Goal: Communication & Community: Answer question/provide support

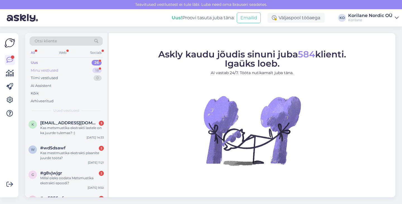
click at [56, 68] on div "Minu vestlused" at bounding box center [45, 71] width 28 height 6
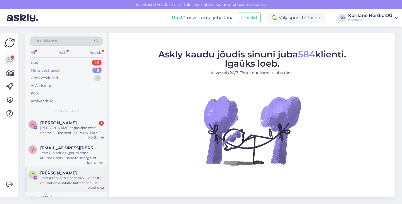
click at [52, 174] on span "[PERSON_NAME]" at bounding box center [58, 173] width 37 height 5
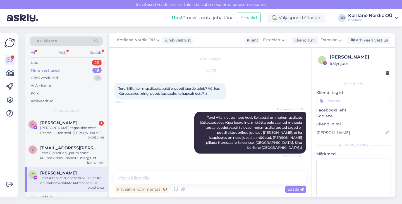
scroll to position [23, 0]
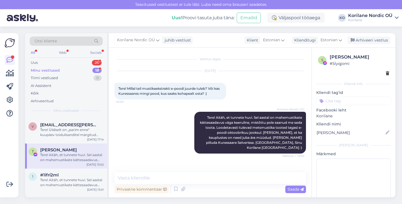
click at [53, 173] on span "#1ifri2ml" at bounding box center [49, 175] width 18 height 5
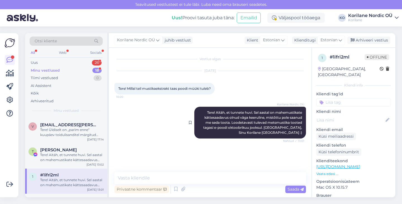
click at [233, 118] on span "Tere! Aitäh, et tunnete huvi. Sel aastal on mahemustikate kättesaadavus olnud v…" at bounding box center [253, 123] width 100 height 24
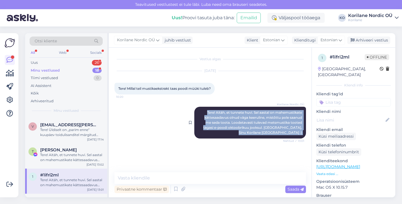
click at [233, 118] on span "Tere! Aitäh, et tunnete huvi. Sel aastal on mahemustikate kättesaadavus olnud v…" at bounding box center [253, 123] width 100 height 24
copy div "Tere! Aitäh, et tunnete huvi. Sel aastal on mahemustikate kättesaadavus olnud v…"
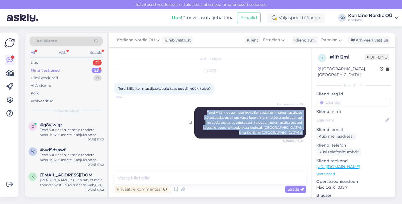
click at [192, 108] on div at bounding box center [191, 123] width 5 height 32
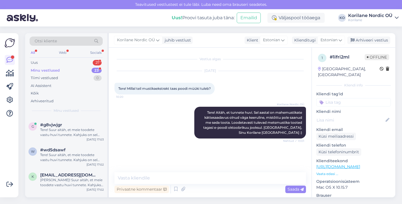
click at [54, 70] on div "Minu vestlused" at bounding box center [45, 71] width 29 height 6
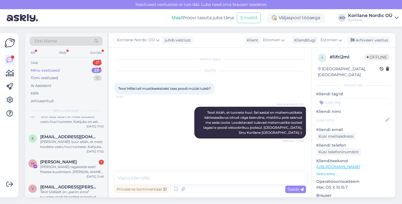
scroll to position [88, 0]
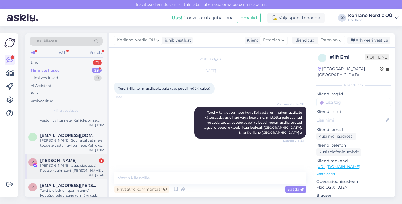
click at [71, 164] on div "[PERSON_NAME] tagasiside eest! Peatse kuulmiseni. [PERSON_NAME] klient ja jään …" at bounding box center [72, 168] width 64 height 10
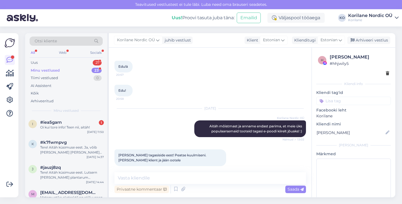
scroll to position [492, 0]
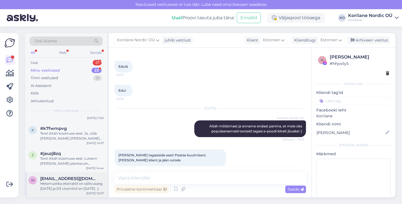
click at [68, 186] on div "Metsmustika ekstraktil on säilivusaeg [DATE] ja D3 vitamiinil on [DATE]. :)" at bounding box center [72, 186] width 64 height 10
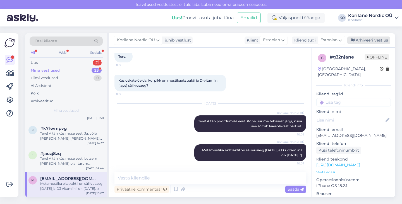
click at [381, 41] on div "Arhiveeri vestlus" at bounding box center [368, 41] width 43 height 8
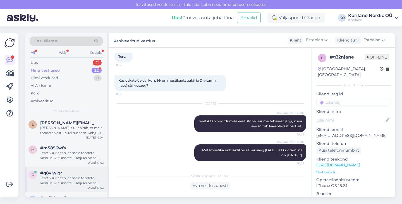
click at [71, 176] on div "Tere! Suur aitäh, et meie toodete vastu huvi tunnete. Kahjuks on sel aastal mah…" at bounding box center [72, 181] width 64 height 10
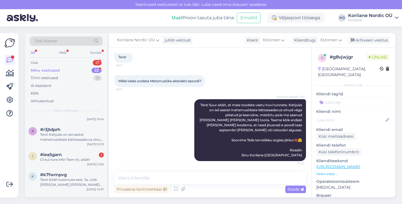
scroll to position [467, 0]
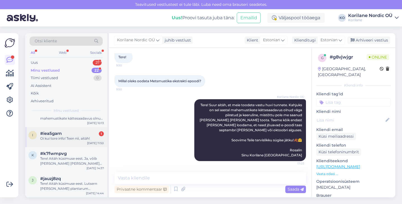
click at [61, 138] on div "Oi kui tore info! Teen nii, aitäh!" at bounding box center [72, 138] width 64 height 5
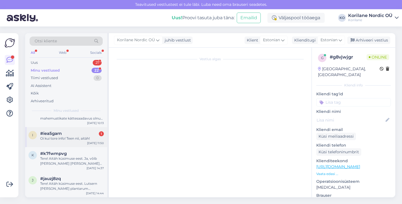
scroll to position [16, 0]
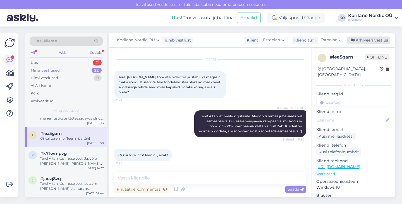
click at [369, 42] on div "Arhiveeri vestlus" at bounding box center [368, 41] width 43 height 8
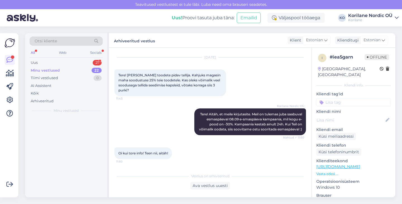
scroll to position [0, 0]
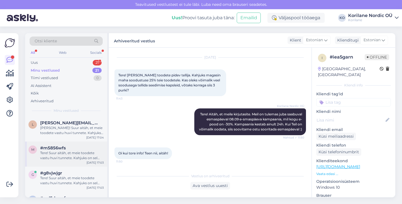
click at [71, 154] on div "Tere! Suur aitäh, et meie toodete vastu huvi tunnete. Kahjuks on sel aastal mah…" at bounding box center [72, 156] width 64 height 10
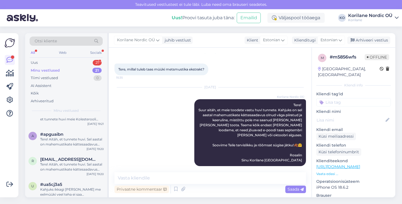
scroll to position [287, 0]
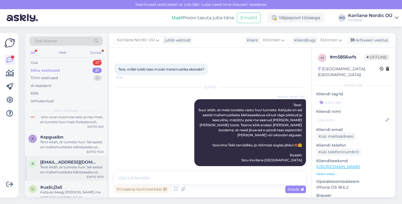
click at [72, 171] on div "Tere! Aitäh, et tunnete huvi. Sel aastal on mahemustikate kättesaadavus väga ke…" at bounding box center [72, 170] width 64 height 10
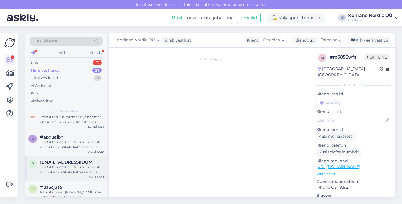
scroll to position [0, 0]
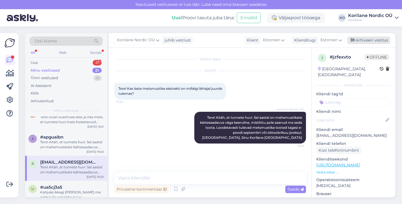
click at [377, 39] on div "Arhiveeri vestlus" at bounding box center [368, 41] width 43 height 8
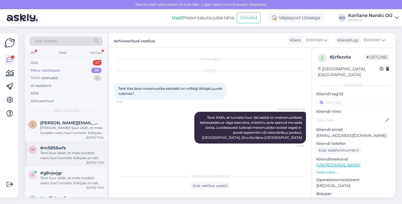
click at [74, 159] on div "Tere! Suur aitäh, et meie toodete vastu huvi tunnete. Kahjuks on sel aastal mah…" at bounding box center [72, 156] width 64 height 10
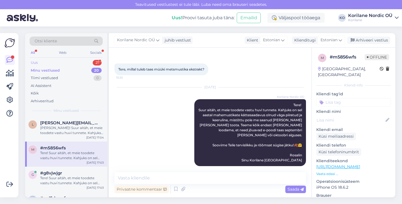
click at [52, 64] on div "Uus 21" at bounding box center [66, 63] width 73 height 8
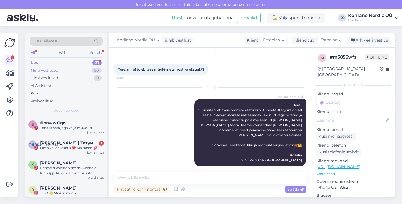
click at [49, 73] on div "Minu vestlused 20" at bounding box center [66, 71] width 73 height 8
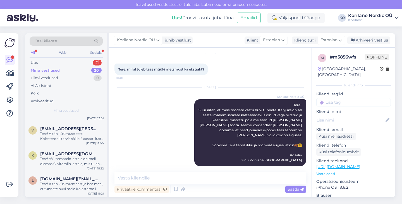
scroll to position [422, 0]
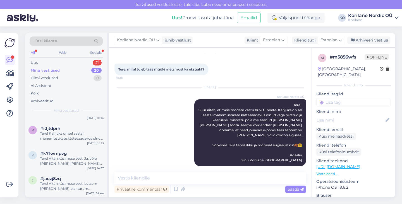
click at [51, 159] on div "Tere! Aitäh küsimuse eest. Ja, võib [PERSON_NAME] [PERSON_NAME] ajal. Kõik need…" at bounding box center [72, 161] width 64 height 10
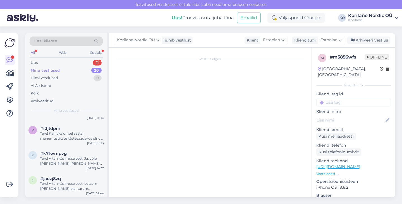
scroll to position [0, 0]
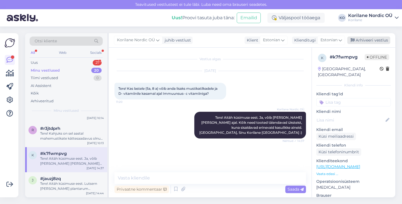
click at [358, 40] on div "Arhiveeri vestlus" at bounding box center [368, 41] width 43 height 8
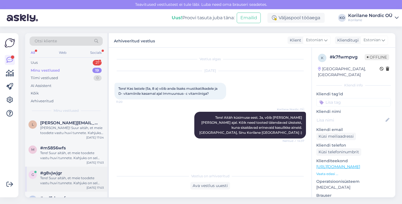
click at [82, 181] on div "Tere! Suur aitäh, et meie toodete vastu huvi tunnete. Kahjuks on sel aastal mah…" at bounding box center [72, 181] width 64 height 10
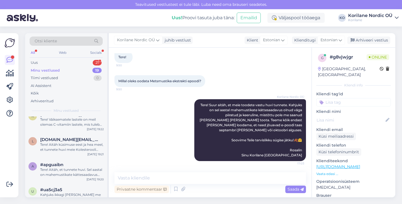
scroll to position [303, 0]
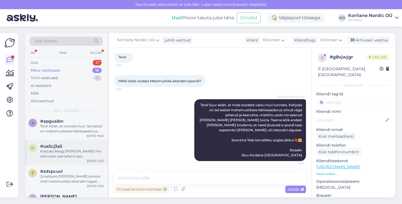
click at [61, 156] on div "Kahjuks ikkagi [PERSON_NAME] me eelmüüki veel teha ei saa metsmustika ekstrakti…" at bounding box center [72, 154] width 64 height 10
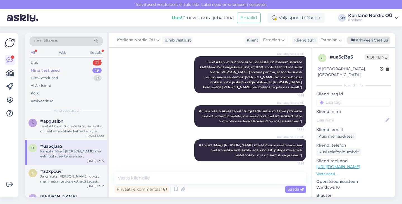
click at [362, 40] on div "Arhiveeri vestlus" at bounding box center [368, 41] width 43 height 8
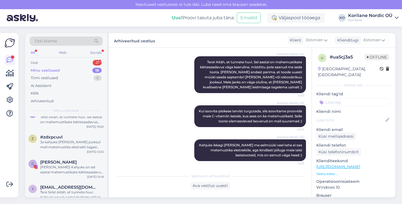
scroll to position [371, 0]
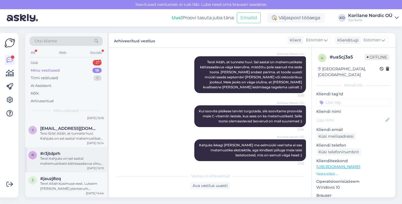
click at [79, 159] on div "Tere! Kahjuks on sel aastal mahemustikate kättesaadavus olnud keeruline ja seep…" at bounding box center [72, 161] width 64 height 10
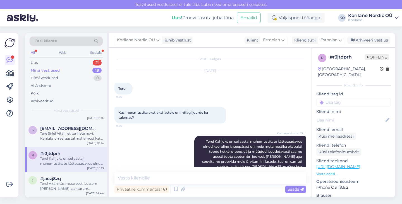
scroll to position [16, 0]
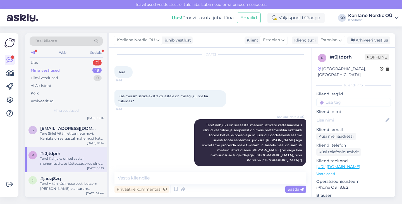
click at [376, 36] on div "Korilane Nordic OÜ juhib vestlust Klient Estonian Klienditugi Estonian Arhiveer…" at bounding box center [252, 40] width 286 height 15
click at [368, 38] on div "Arhiveeri vestlus" at bounding box center [368, 41] width 43 height 8
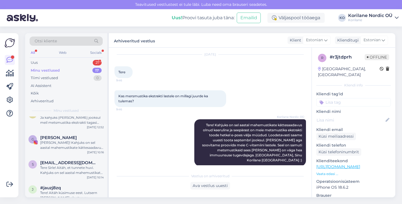
scroll to position [346, 0]
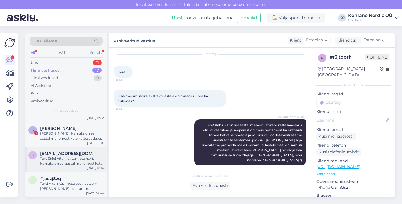
click at [75, 157] on div "Tere Sirle! Aitäh, et tunnete huvi. Kahjuks on sel aastal mahemustikate kättesa…" at bounding box center [72, 161] width 64 height 10
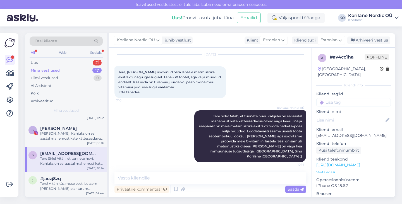
scroll to position [13, 0]
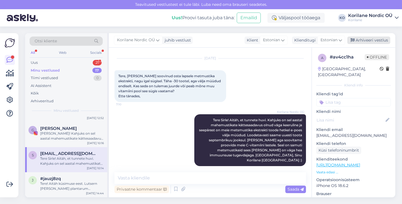
click at [369, 39] on div "Arhiveeri vestlus" at bounding box center [368, 41] width 43 height 8
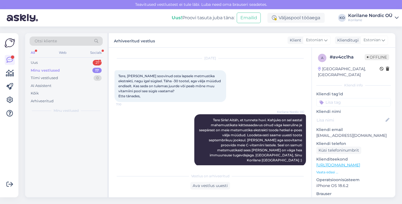
scroll to position [0, 0]
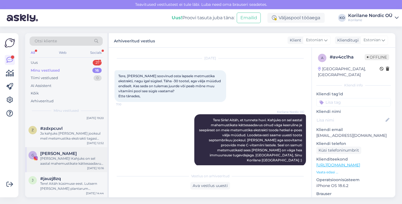
click at [65, 162] on div "[PERSON_NAME]! Kahjuks on sel aastal mahemustikate kättesaadavus olnud väga kee…" at bounding box center [72, 161] width 64 height 10
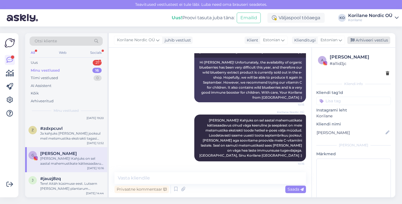
click at [375, 40] on div "Arhiveeri vestlus" at bounding box center [368, 41] width 43 height 8
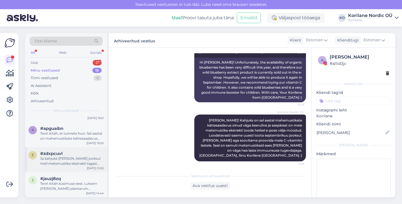
click at [65, 161] on div "Ja kahjuks [PERSON_NAME] jooksul meil metsmustika ekstrakti tagasi müüki [PERSO…" at bounding box center [72, 161] width 64 height 10
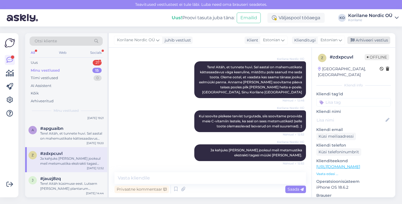
click at [362, 44] on div "Arhiveeri vestlus" at bounding box center [368, 41] width 43 height 8
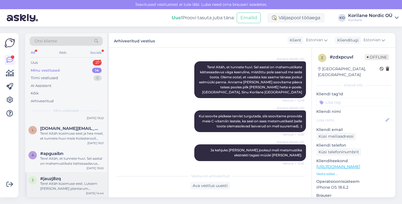
click at [68, 180] on div "#jauzj8zq" at bounding box center [72, 178] width 64 height 5
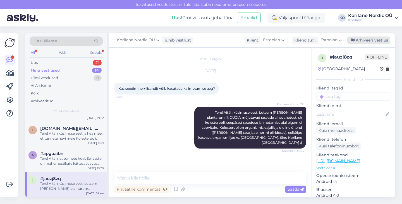
click at [389, 39] on div "Arhiveeri vestlus" at bounding box center [368, 41] width 43 height 8
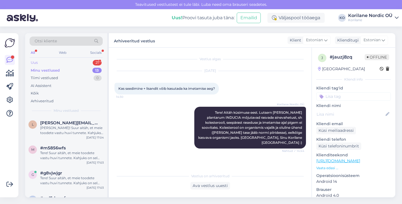
click at [52, 64] on div "Uus 21" at bounding box center [66, 63] width 73 height 8
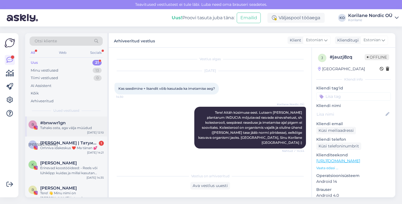
click at [60, 128] on div "Tahaks osta, aga välja müüdud" at bounding box center [72, 128] width 64 height 5
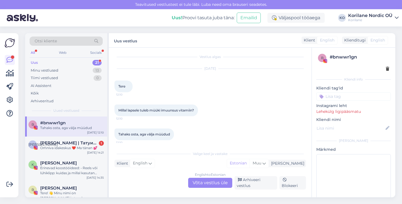
click at [202, 188] on div "English to Estonian Võta vestlus üle" at bounding box center [210, 183] width 44 height 10
click at [201, 181] on div "English to Estonian Võta vestlus üle" at bounding box center [210, 183] width 44 height 10
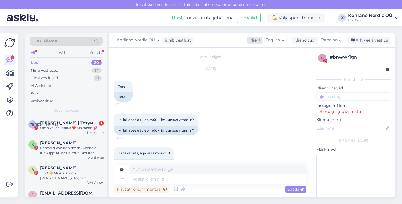
click at [285, 40] on div "English" at bounding box center [274, 40] width 25 height 9
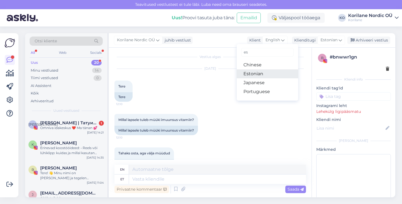
type input "es"
click at [262, 72] on link "Estonian" at bounding box center [267, 74] width 61 height 9
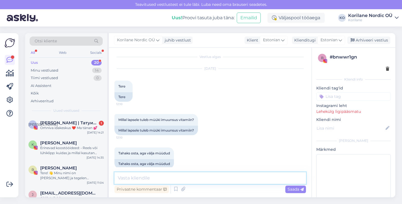
click at [179, 183] on textarea at bounding box center [210, 179] width 192 height 12
paste textarea "[URL][DOMAIN_NAME]"
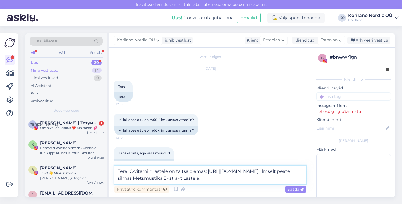
type textarea "Tere! C-vitamiin lastele on täitsa olemas: [URL][DOMAIN_NAME]. Ilmselt peate si…"
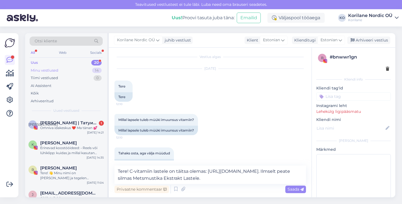
click at [58, 71] on div "Minu vestlused" at bounding box center [45, 71] width 28 height 6
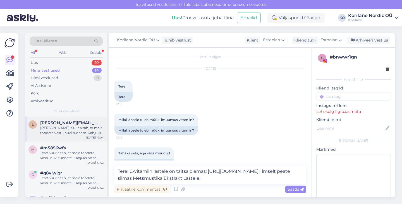
click at [63, 136] on div "l [PERSON_NAME][EMAIL_ADDRESS][DOMAIN_NAME] [PERSON_NAME]! Suur aitäh, et meie …" at bounding box center [66, 129] width 82 height 25
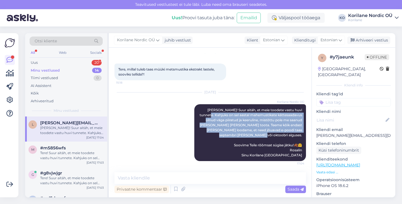
drag, startPoint x: 203, startPoint y: 115, endPoint x: 306, endPoint y: 135, distance: 105.2
click at [306, 135] on div "Vestlus algas [DATE] Tere, millal tuleb taas müüki metsmustika ekstrakt lastele…" at bounding box center [212, 110] width 197 height 114
copy span "Kahjuks on sel aastal mahemustikate kättesaadavus olnud väga piiratud ja keerul…"
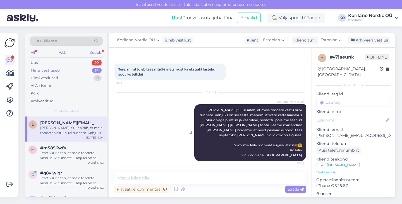
click at [219, 105] on div "Korilane Nordic OÜ Tere [PERSON_NAME]! Suur aitäh, et meie toodete vastu huvi t…" at bounding box center [250, 132] width 112 height 57
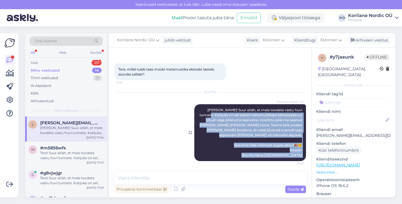
drag, startPoint x: 203, startPoint y: 116, endPoint x: 301, endPoint y: 164, distance: 108.9
click at [301, 161] on div "Korilane Nordic OÜ Tere [PERSON_NAME]! Suur aitäh, et meie toodete vastu huvi t…" at bounding box center [250, 132] width 112 height 57
copy div "Kahjuks on sel aastal mahemustikate kättesaadavus olnud väga piiratud ja keerul…"
click at [51, 68] on div "Minu vestlused" at bounding box center [45, 71] width 29 height 6
click at [39, 62] on div "Uus 20" at bounding box center [66, 63] width 73 height 8
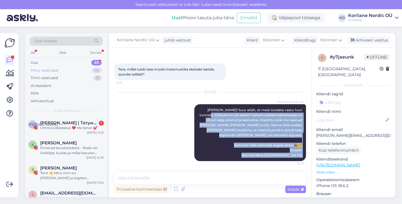
click at [60, 71] on div "Minu vestlused 14" at bounding box center [66, 71] width 73 height 8
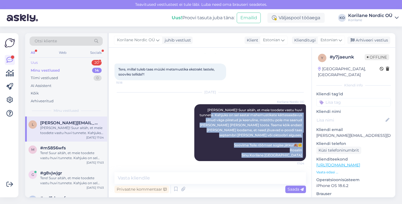
click at [55, 65] on div "Uus 20" at bounding box center [66, 63] width 73 height 8
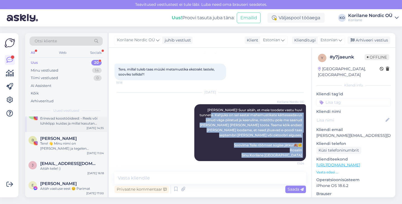
scroll to position [24, 0]
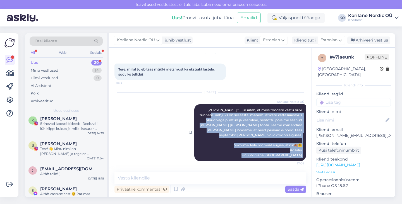
copy div "Kahjuks on sel aastal mahemustikate kättesaadavus olnud väga piiratud ja keerul…"
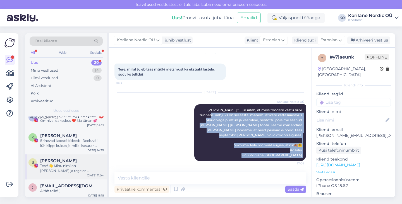
scroll to position [4, 0]
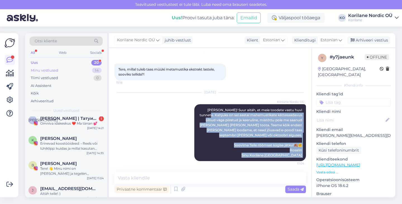
click at [59, 69] on div "Minu vestlused 14" at bounding box center [66, 71] width 73 height 8
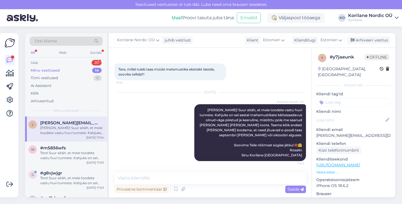
click at [65, 135] on div "[PERSON_NAME]! Suur aitäh, et meie toodete vastu huvi tunnete. Kahjuks on sel a…" at bounding box center [72, 131] width 64 height 10
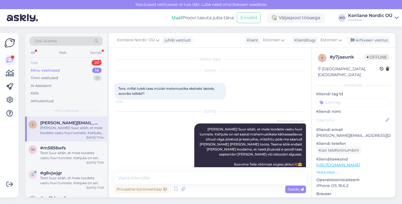
click at [51, 64] on div "Uus 20" at bounding box center [66, 63] width 73 height 8
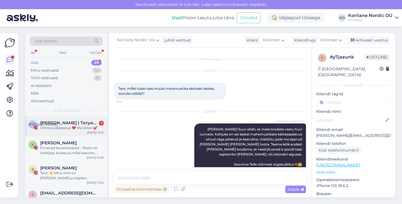
click at [65, 129] on div "Omniva idakeskus ❤️ Ma tänan 💕" at bounding box center [72, 128] width 64 height 5
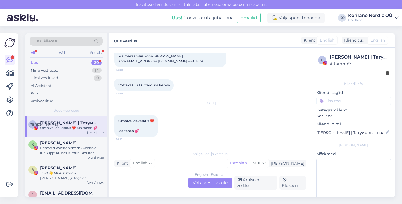
scroll to position [253, 0]
click at [68, 150] on div "Erinevad koostööideed: • Reels või lühiklipp: kuidas ja millal kasutan Korilase…" at bounding box center [72, 151] width 64 height 10
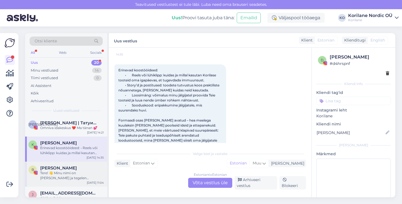
click at [63, 169] on span "[PERSON_NAME]" at bounding box center [58, 168] width 37 height 5
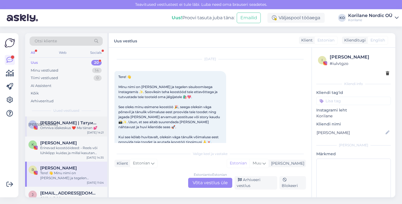
click at [71, 131] on div "А [PERSON_NAME] | Татуированная мама, специалист по анализу рисунка Omniva idak…" at bounding box center [66, 127] width 82 height 20
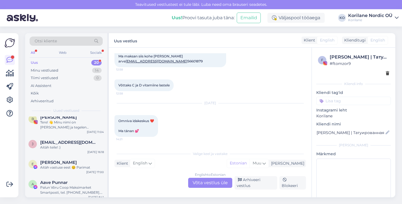
scroll to position [51, 0]
click at [54, 70] on div "Minu vestlused" at bounding box center [45, 71] width 28 height 6
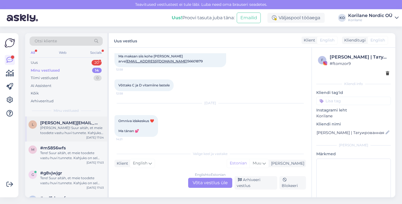
click at [62, 135] on div "[PERSON_NAME]! Suur aitäh, et meie toodete vastu huvi tunnete. Kahjuks on sel a…" at bounding box center [72, 131] width 64 height 10
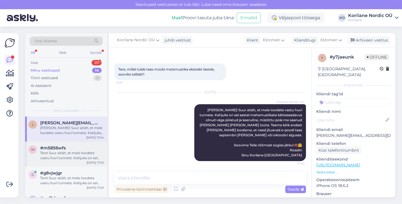
click at [62, 154] on div "Tere! Suur aitäh, et meie toodete vastu huvi tunnete. Kahjuks on sel aastal mah…" at bounding box center [72, 156] width 64 height 10
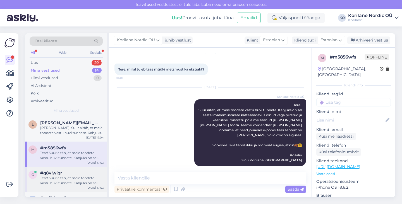
click at [62, 168] on div "g #g8vjwjgr Tere! Suur aitäh, et meie toodete vastu huvi tunnete. Kahjuks on se…" at bounding box center [66, 179] width 82 height 25
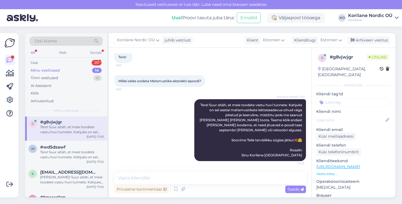
scroll to position [52, 0]
click at [64, 150] on div "Tere! Suur aitäh, et meie toodete vastu huvi tunnete. Kahjuks on sel aastal mah…" at bounding box center [72, 154] width 64 height 10
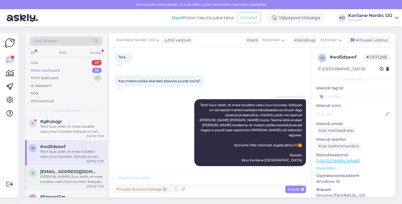
click at [63, 177] on div "[PERSON_NAME]! Suur aitäh, et meie toodete vastu huvi tunnete. Kahjuks on sel a…" at bounding box center [72, 179] width 64 height 10
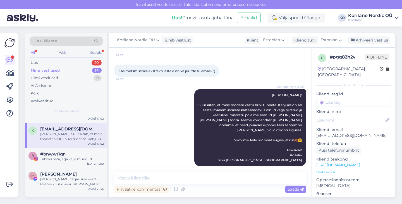
scroll to position [102, 0]
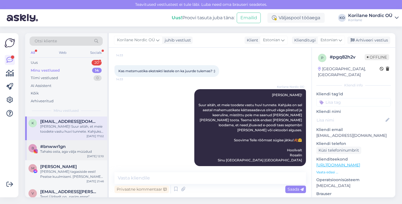
click at [63, 151] on div "Tahaks osta, aga välja müüdud" at bounding box center [72, 151] width 64 height 5
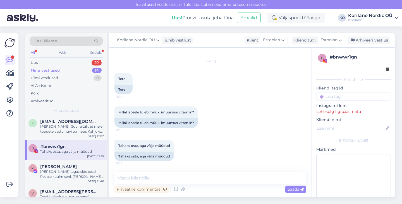
scroll to position [10, 0]
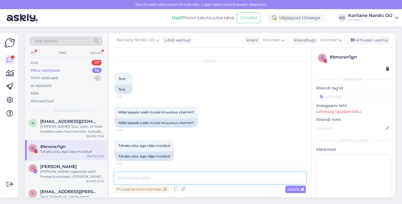
click at [150, 177] on textarea at bounding box center [210, 179] width 192 height 12
paste textarea "Kahjuks on sel aastal mahemustikate kättesaadavus olnud väga piiratud ja keerul…"
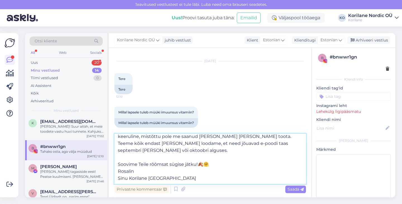
scroll to position [0, 0]
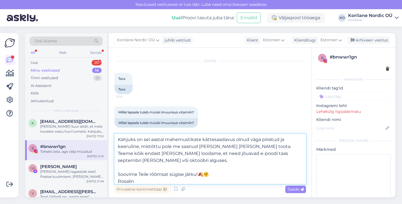
click at [118, 140] on textarea "Kahjuks on sel aastal mahemustikate kättesaadavus olnud väga piiratud ja keerul…" at bounding box center [210, 159] width 192 height 50
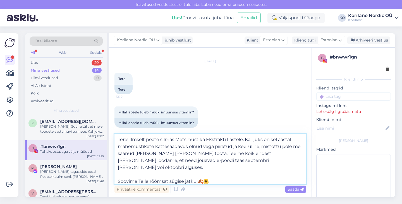
click at [137, 169] on textarea "Tere! Ilmselt peate silmas Metsmustika Ekstrakti Lastele. Kahjuks on sel aastal…" at bounding box center [210, 159] width 192 height 50
click at [118, 174] on textarea "Tere! Ilmselt peate silmas Metsmustika Ekstrakti Lastele. Kahjuks on sel aastal…" at bounding box center [210, 159] width 192 height 50
click at [129, 140] on textarea "Tere! Ilmselt peate silmas Metsmustika Ekstrakti Lastele. Kahjuks on sel aastal…" at bounding box center [210, 159] width 192 height 50
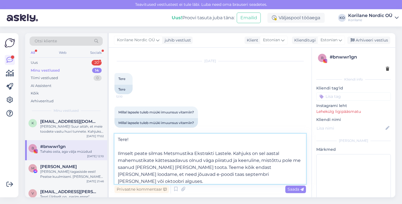
click at [125, 154] on textarea "Tere! Ilmselt peate silmas Metsmustika Ekstrakti Lastele. Kahjuks on sel aastal…" at bounding box center [210, 159] width 192 height 50
click at [242, 155] on textarea "Tere! Tõenäoliselt peate silmas Metsmustika Ekstrakti Lastele. Kahjuks on sel a…" at bounding box center [210, 159] width 192 height 50
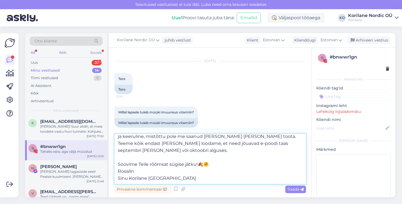
scroll to position [38, 0]
type textarea "Tere! Tõenäoliselt peate silmas Metsmustika Ekstrakti Lastele, mis on hetkel vä…"
click at [289, 188] on span "Saada" at bounding box center [296, 189] width 16 height 5
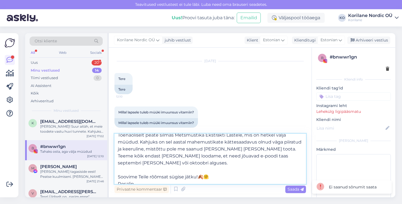
scroll to position [0, 0]
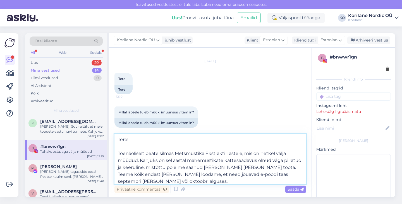
drag, startPoint x: 194, startPoint y: 173, endPoint x: 121, endPoint y: 131, distance: 84.4
click at [121, 131] on div "Vestlus algas [DATE] Tere 12:10 Tere Millal lapsele tuleb müüki imuunsus vitami…" at bounding box center [210, 123] width 203 height 150
click at [294, 191] on span "Saada" at bounding box center [296, 189] width 16 height 5
drag, startPoint x: 181, startPoint y: 173, endPoint x: 91, endPoint y: 101, distance: 115.7
click at [90, 101] on div "Otsi kliente All Web Socials Uus 20 Minu vestlused 14 Tiimi vestlused 0 AI Assi…" at bounding box center [210, 115] width 370 height 164
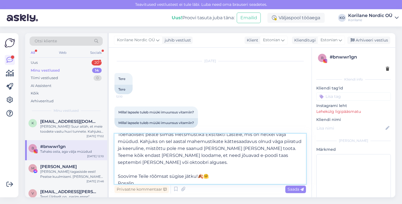
scroll to position [38, 0]
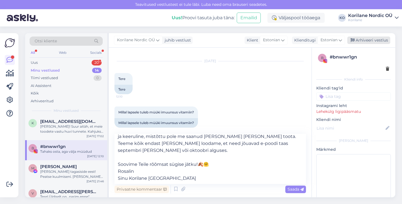
click at [361, 41] on div "Arhiveeri vestlus" at bounding box center [368, 41] width 43 height 8
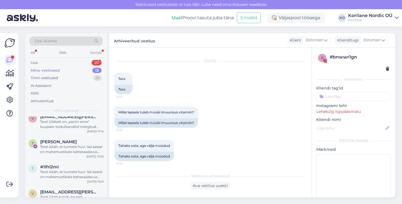
scroll to position [206, 0]
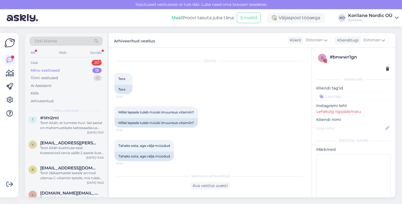
click at [55, 70] on div "Minu vestlused" at bounding box center [45, 71] width 29 height 6
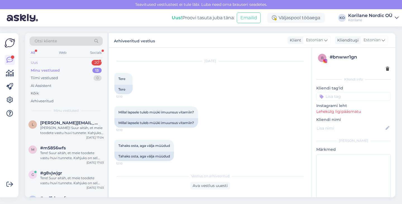
click at [51, 65] on div "Uus 20" at bounding box center [66, 63] width 73 height 8
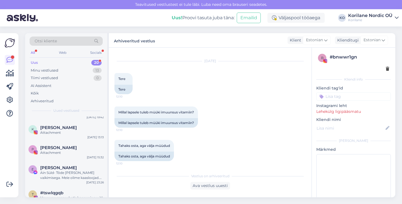
scroll to position [241, 0]
click at [63, 176] on div "Ain Süld- Tõde [PERSON_NAME] vaikimisega. Meie olime kaasloojad. Seotus on tead…" at bounding box center [72, 176] width 64 height 10
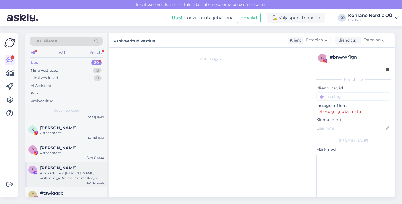
scroll to position [0, 0]
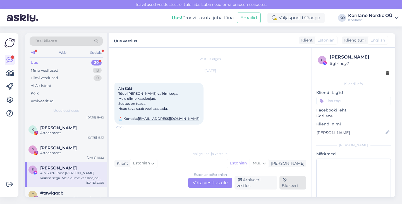
click at [290, 183] on div "Blokeeri" at bounding box center [292, 182] width 27 height 13
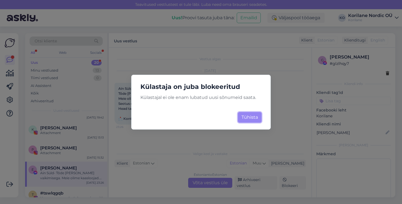
click at [253, 120] on button "Tühista" at bounding box center [250, 117] width 24 height 11
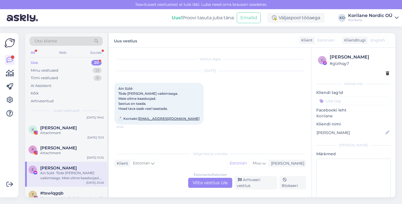
click at [69, 174] on div "Ain Süld- Tõde [PERSON_NAME] vaikimisega. Meie olime kaasloojad. Seotus on tead…" at bounding box center [72, 176] width 64 height 10
click at [293, 188] on div "Blokeeri" at bounding box center [292, 182] width 27 height 13
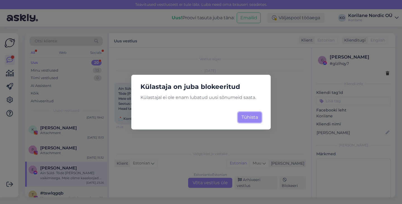
click at [257, 119] on button "Tühista" at bounding box center [250, 117] width 24 height 11
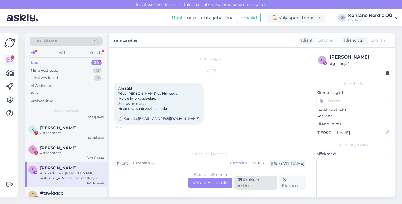
click at [262, 188] on div "Arhiveeri vestlus" at bounding box center [255, 182] width 43 height 13
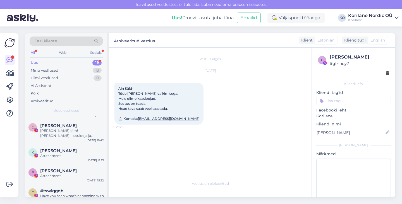
scroll to position [346, 0]
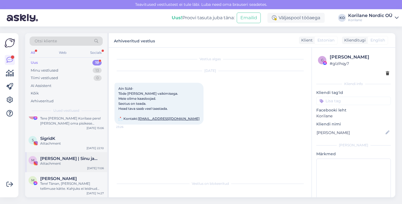
click at [63, 161] on span "[PERSON_NAME] | Sinu ja Sinu ettevõtte virtuaalne tugi" at bounding box center [69, 158] width 58 height 5
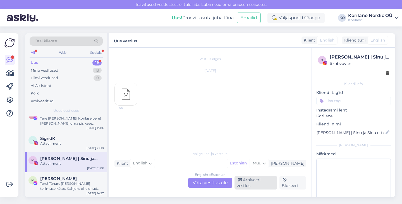
click at [257, 185] on div "Arhiveeri vestlus" at bounding box center [255, 182] width 43 height 13
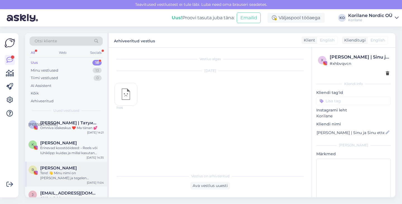
click at [51, 171] on span "[PERSON_NAME]" at bounding box center [58, 168] width 37 height 5
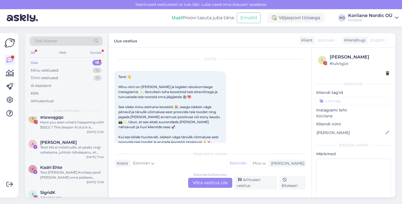
scroll to position [326, 0]
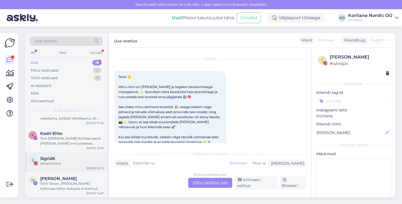
click at [64, 166] on div "Attachment" at bounding box center [72, 163] width 64 height 5
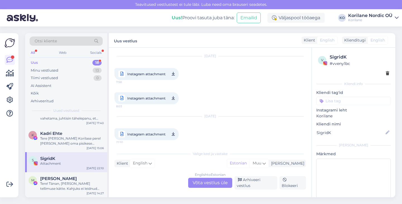
click at [64, 166] on div "Attachment" at bounding box center [72, 163] width 64 height 5
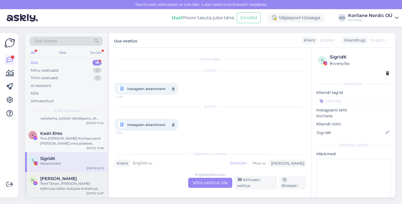
click at [66, 183] on div "Tere! Tänan, [PERSON_NAME] tellimuse kätte. Kahjuks ei leidnud selles kingituse…" at bounding box center [72, 186] width 64 height 10
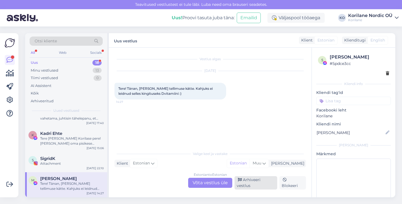
click at [256, 186] on div "Arhiveeri vestlus" at bounding box center [255, 182] width 43 height 13
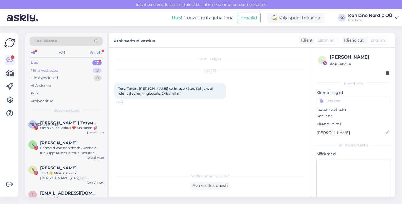
click at [51, 70] on div "Minu vestlused" at bounding box center [45, 71] width 28 height 6
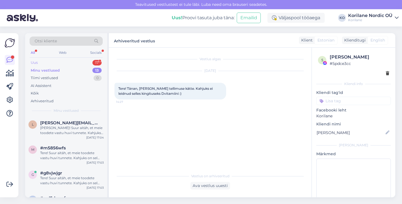
click at [35, 63] on div "Uus" at bounding box center [34, 63] width 7 height 6
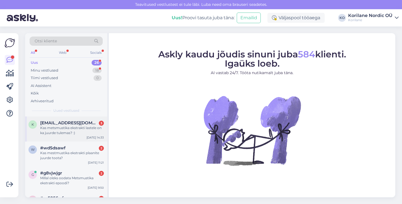
click at [78, 124] on span "[EMAIL_ADDRESS][DOMAIN_NAME]" at bounding box center [69, 123] width 58 height 5
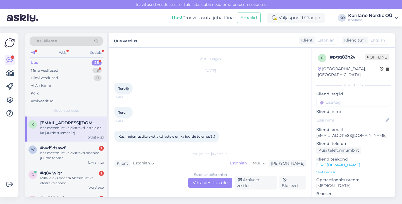
scroll to position [2, 0]
click at [212, 184] on div "Estonian to Estonian Võta vestlus üle" at bounding box center [210, 183] width 44 height 10
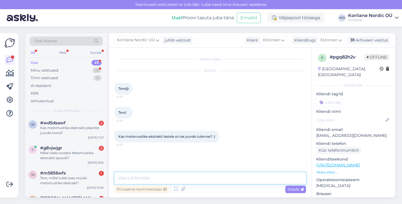
click at [187, 173] on textarea at bounding box center [210, 179] width 192 height 12
paste textarea "[PERSON_NAME] Suur aitäh, et meie toodete vastu huvi tunnete. Kahjuks on sel aa…"
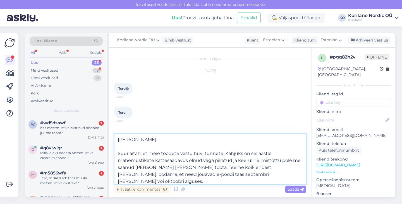
drag, startPoint x: 130, startPoint y: 140, endPoint x: 139, endPoint y: 140, distance: 9.2
click at [138, 140] on textarea "[PERSON_NAME] Suur aitäh, et meie toodete vastu huvi tunnete. Kahjuks on sel aa…" at bounding box center [210, 159] width 192 height 50
click at [119, 153] on textarea "[PERSON_NAME]! Suur aitäh, et meie toodete vastu huvi tunnete. Kahjuks on sel a…" at bounding box center [210, 159] width 192 height 50
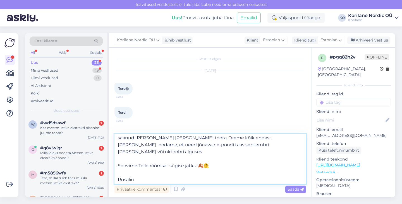
scroll to position [31, 0]
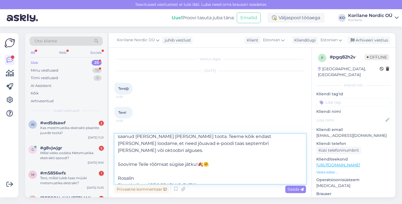
click at [119, 157] on textarea "[PERSON_NAME]! Suur aitäh, et meie toodete vastu huvi tunnete. Kahjuks on sel a…" at bounding box center [210, 159] width 192 height 50
click at [140, 165] on textarea "Tere Kaisa! Suur aitäh, et meie toodete vastu huvi tunnete. Kahjuks on sel aast…" at bounding box center [210, 159] width 192 height 50
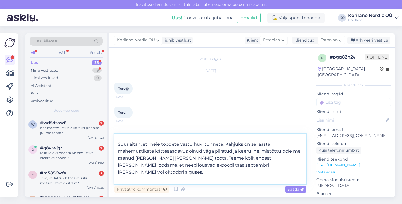
scroll to position [38, 0]
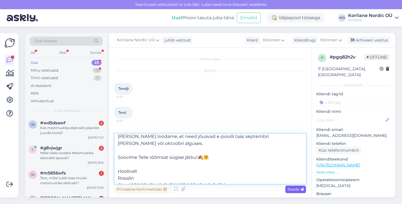
type textarea "Tere Kaisa! Suur aitäh, et meie toodete vastu huvi tunnete. Kahjuks on sel aast…"
click at [294, 188] on span "Saada" at bounding box center [296, 189] width 16 height 5
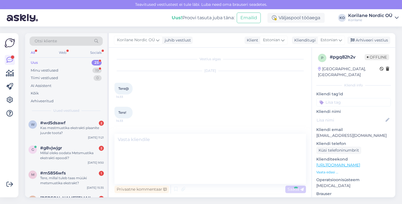
scroll to position [66, 0]
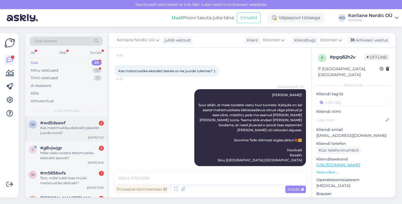
click at [76, 131] on div "Kas mestmustika ekstrakti plaanite juurde toota?" at bounding box center [72, 131] width 64 height 10
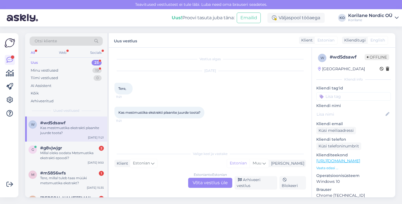
click at [213, 184] on div "Estonian to Estonian Võta vestlus üle" at bounding box center [210, 183] width 44 height 10
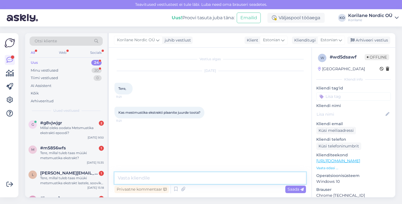
click at [187, 180] on textarea at bounding box center [210, 179] width 192 height 12
paste textarea "Tere Liisi Suur aitäh, et meie toodete vastu huvi tunnete. Kahjuks on sel aasta…"
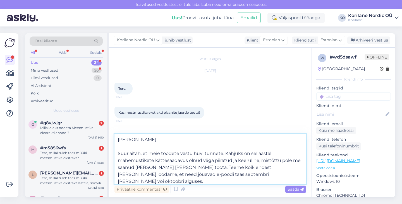
click at [143, 138] on textarea "Tere Liisi Suur aitäh, et meie toodete vastu huvi tunnete. Kahjuks on sel aasta…" at bounding box center [210, 159] width 192 height 50
click at [117, 154] on textarea "Tere! Suur aitäh, et meie toodete vastu huvi tunnete. Kahjuks on sel aastal mah…" at bounding box center [210, 159] width 192 height 50
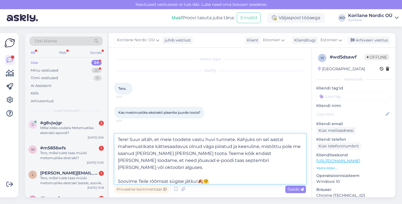
click at [126, 160] on textarea "Tere! Suur aitäh, et meie toodete vastu huvi tunnete. Kahjuks on sel aastal mah…" at bounding box center [210, 159] width 192 height 50
click at [119, 159] on textarea "Tere! Suur aitäh, et meie toodete vastu huvi tunnete. Kahjuks on sel aastal mah…" at bounding box center [210, 159] width 192 height 50
click at [147, 161] on textarea "Tere! Suur aitäh, et meie toodete vastu huvi tunnete. Kahjuks on sel aastal mah…" at bounding box center [210, 159] width 192 height 50
click at [183, 161] on textarea "Tere! Suur aitäh, et meie toodete vastu huvi tunnete. Kahjuks on sel aastal mah…" at bounding box center [210, 159] width 192 height 50
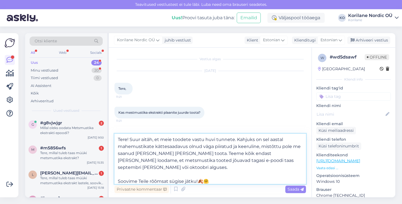
click at [200, 168] on textarea "Tere! Suur aitäh, et meie toodete vastu huvi tunnete. Kahjuks on sel aastal mah…" at bounding box center [210, 159] width 192 height 50
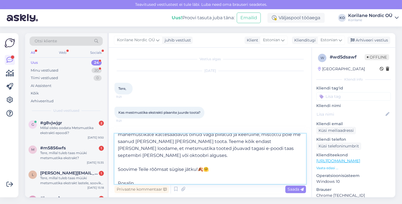
scroll to position [24, 0]
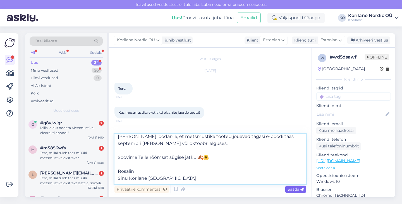
type textarea "Tere! Suur aitäh, et meie toodete vastu huvi tunnete. Kahjuks on sel aastal mah…"
click at [293, 190] on span "Saada" at bounding box center [296, 189] width 16 height 5
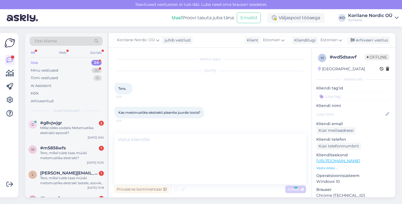
scroll to position [0, 0]
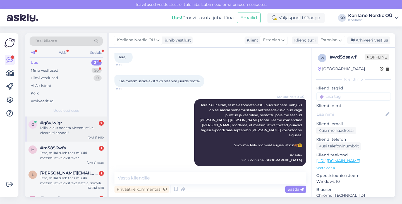
click at [68, 130] on div "Millal oleks oodata Metsmustika ekstrakti epoodi?" at bounding box center [72, 131] width 64 height 10
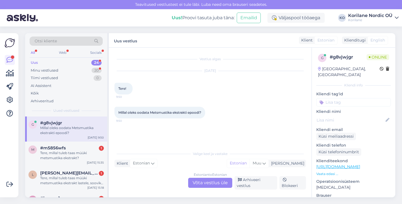
drag, startPoint x: 209, startPoint y: 187, endPoint x: 204, endPoint y: 187, distance: 5.0
click at [209, 187] on div "Estonian to Estonian Võta vestlus üle" at bounding box center [210, 183] width 44 height 10
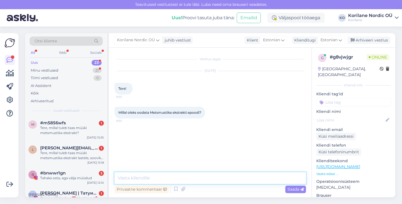
click at [171, 181] on textarea at bounding box center [210, 179] width 192 height 12
paste textarea "Tere Liisi Suur aitäh, et meie toodete vastu huvi tunnete. Kahjuks on sel aasta…"
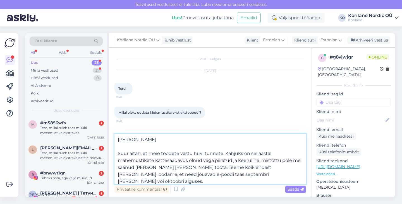
click at [133, 140] on textarea "Tere Liisi Suur aitäh, et meie toodete vastu huvi tunnete. Kahjuks on sel aasta…" at bounding box center [210, 159] width 192 height 50
click at [119, 154] on textarea "Tere! Suur aitäh, et meie toodete vastu huvi tunnete. Kahjuks on sel aastal mah…" at bounding box center [210, 159] width 192 height 50
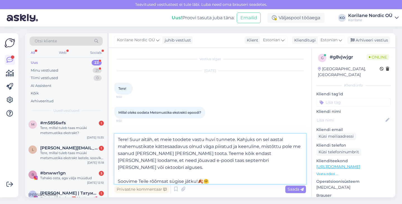
click at [159, 174] on textarea "Tere! Suur aitäh, et meie toodete vastu huvi tunnete. Kahjuks on sel aastal mah…" at bounding box center [210, 159] width 192 height 50
type textarea "Tere! Suur aitäh, et meie toodete vastu huvi tunnete. Kahjuks on sel aastal mah…"
click at [296, 191] on span "Saada" at bounding box center [296, 189] width 16 height 5
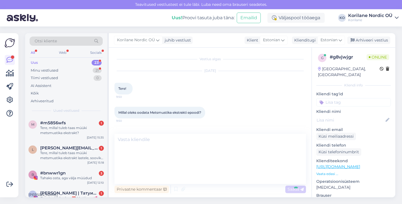
scroll to position [32, 0]
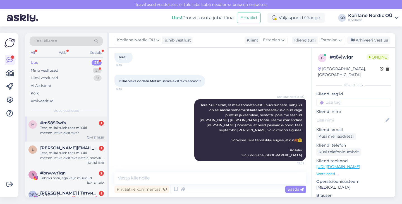
click at [62, 133] on div "Tere, millal tuleb taas müüki metsmustika ekstrakt?" at bounding box center [72, 131] width 64 height 10
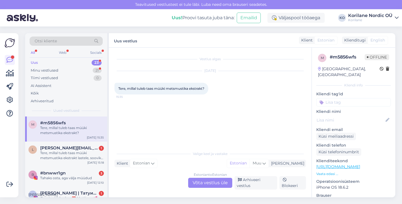
click at [218, 187] on div "Estonian to Estonian Võta vestlus üle" at bounding box center [210, 183] width 44 height 10
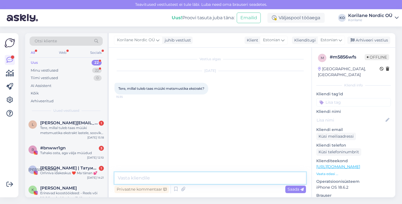
click at [195, 177] on textarea at bounding box center [210, 179] width 192 height 12
paste textarea "Tere Liisi Suur aitäh, et meie toodete vastu huvi tunnete. Kahjuks on sel aasta…"
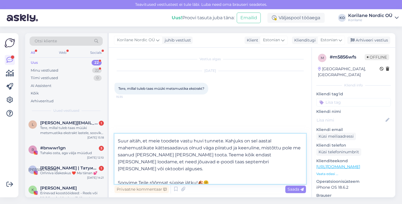
scroll to position [31, 0]
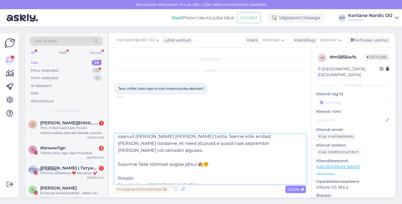
click at [163, 157] on textarea "Tere Liisi Suur aitäh, et meie toodete vastu huvi tunnete. Kahjuks on sel aasta…" at bounding box center [210, 159] width 192 height 50
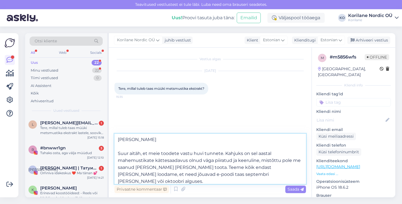
click at [118, 153] on textarea "Tere Liisi Suur aitäh, et meie toodete vastu huvi tunnete. Kahjuks on sel aasta…" at bounding box center [210, 159] width 192 height 50
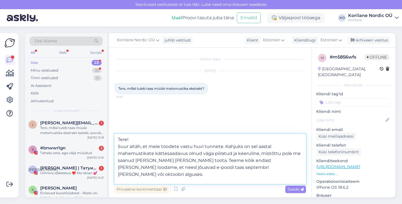
scroll to position [24, 0]
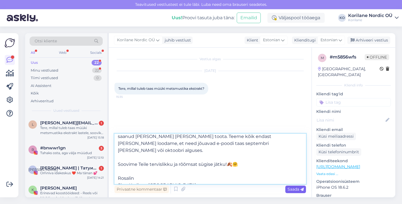
type textarea "Tere! Suur aitäh, et meie toodete vastu huvi tunnete. Kahjuks on sel aastal mah…"
click at [293, 191] on span "Saada" at bounding box center [296, 189] width 16 height 5
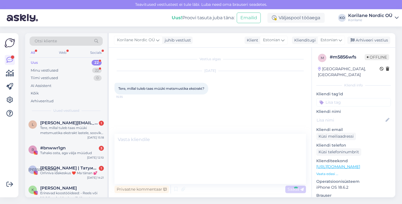
scroll to position [0, 0]
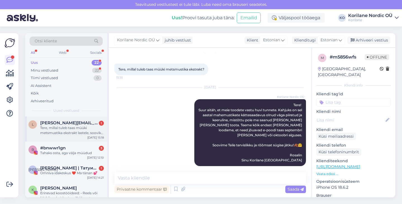
click at [57, 132] on div "Tere, millal tuleb taas müüki metsmustika ekstrakt lastele, sooviks tellida?!" at bounding box center [72, 131] width 64 height 10
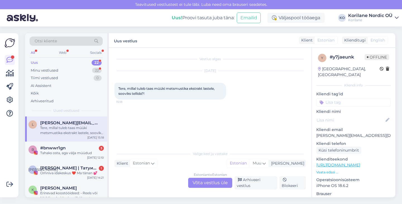
click at [210, 185] on div "Estonian to Estonian Võta vestlus üle" at bounding box center [210, 183] width 44 height 10
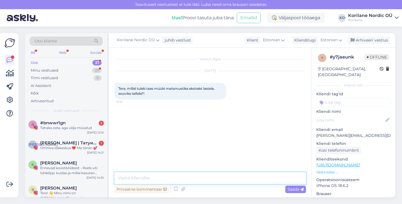
click at [165, 174] on textarea at bounding box center [210, 179] width 192 height 12
paste textarea "Tere Liisi Suur aitäh, et meie toodete vastu huvi tunnete. Kahjuks on sel aasta…"
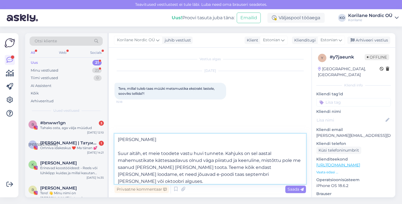
click at [132, 139] on textarea "Tere Liisi Suur aitäh, et meie toodete vastu huvi tunnete. Kahjuks on sel aasta…" at bounding box center [210, 159] width 192 height 50
click at [119, 153] on textarea "Tere Liane! Suur aitäh, et meie toodete vastu huvi tunnete. Kahjuks on sel aast…" at bounding box center [210, 159] width 192 height 50
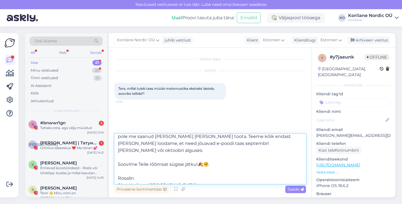
click at [136, 164] on textarea "Tere Liane! Suur aitäh, et meie toodete vastu huvi tunnete. Kahjuks on sel aast…" at bounding box center [210, 159] width 192 height 50
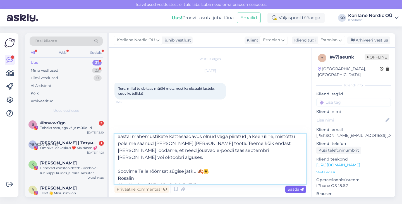
type textarea "Tere Liane! Suur aitäh, et meie toodete vastu huvi tunnete. Kahjuks on sel aast…"
click at [293, 188] on span "Saada" at bounding box center [296, 189] width 16 height 5
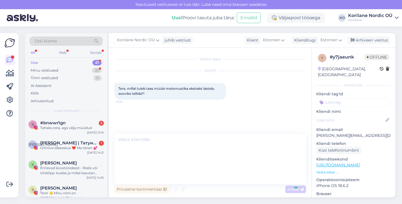
scroll to position [0, 0]
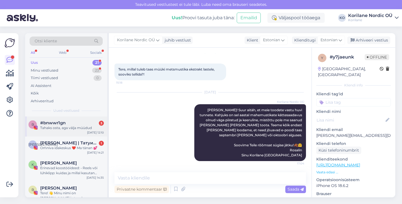
click at [63, 128] on div "Tahaks osta, aga välja müüdud" at bounding box center [72, 128] width 64 height 5
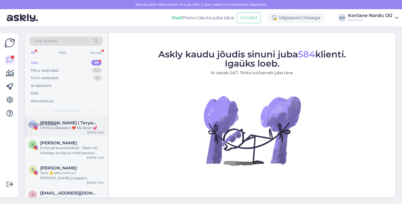
click at [77, 123] on span "[PERSON_NAME] | Татуированная мама, специалист по анализу рисунка" at bounding box center [69, 123] width 58 height 5
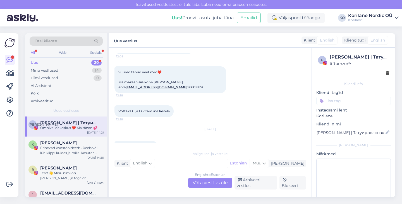
scroll to position [253, 0]
